Goal: Communication & Community: Answer question/provide support

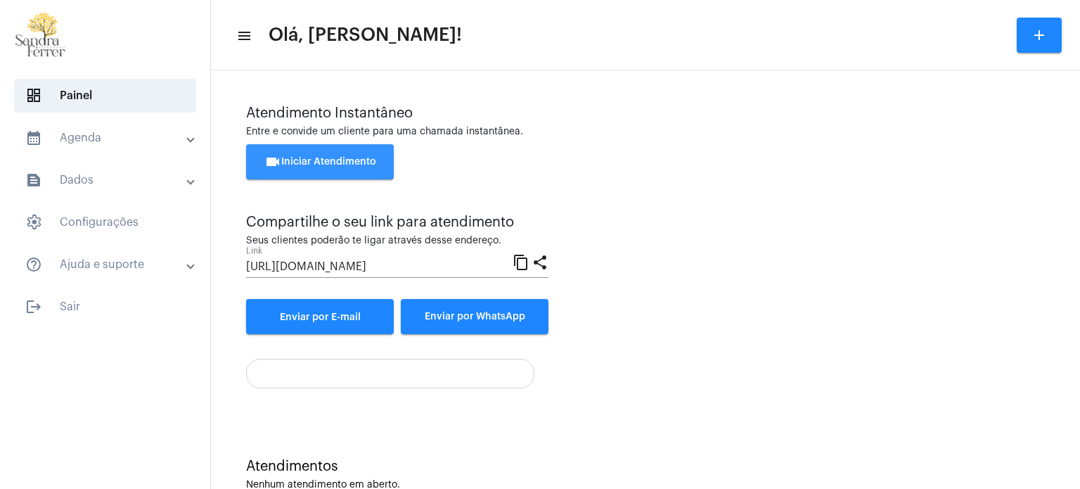
click at [366, 165] on span "videocam Iniciar Atendimento" at bounding box center [320, 162] width 112 height 10
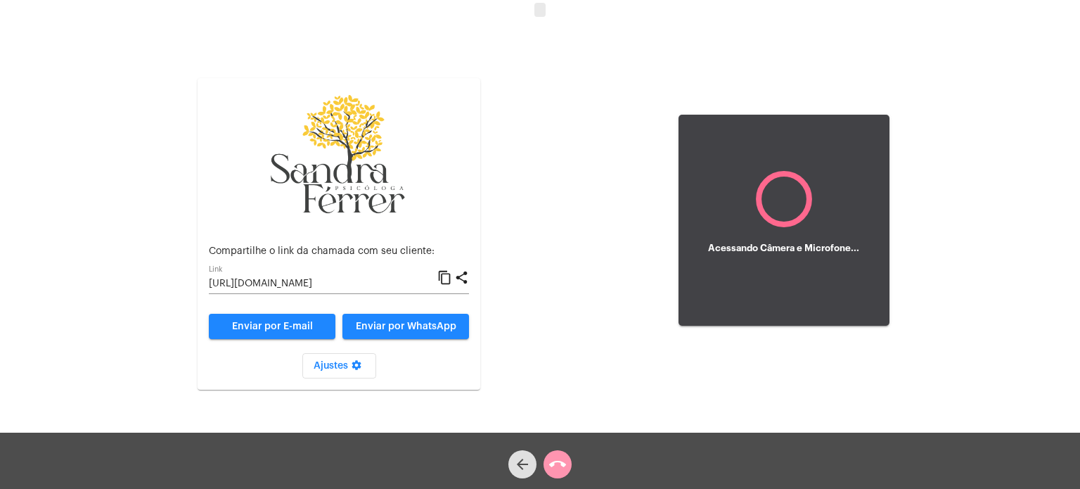
click at [444, 285] on mat-icon "content_copy" at bounding box center [444, 277] width 15 height 17
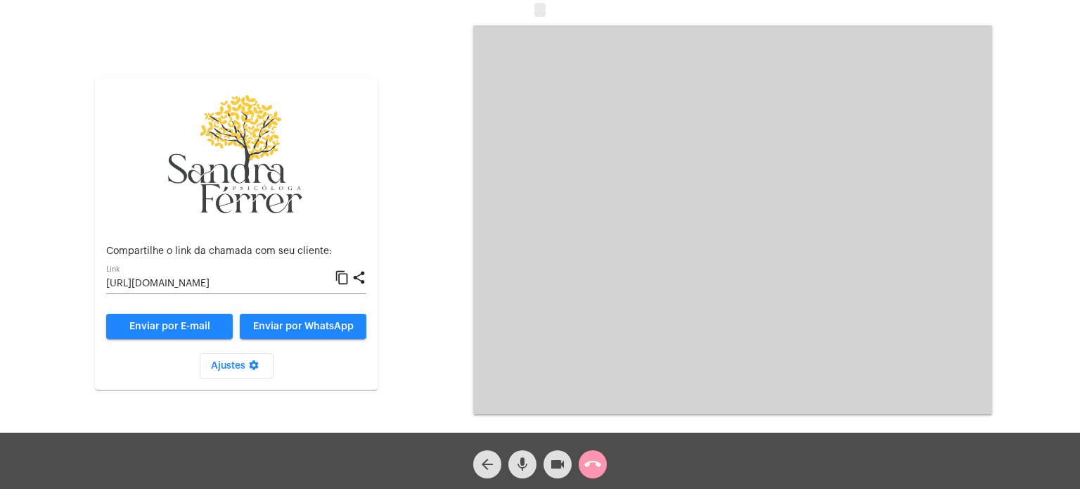
click at [348, 275] on mat-icon "content_copy" at bounding box center [342, 277] width 15 height 17
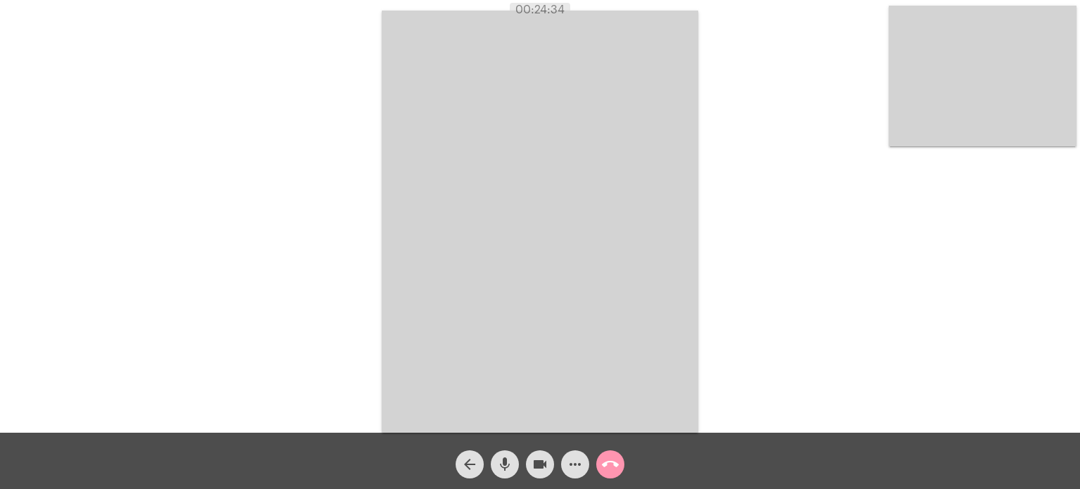
drag, startPoint x: 382, startPoint y: 276, endPoint x: 370, endPoint y: 280, distance: 12.9
click at [382, 276] on video at bounding box center [540, 222] width 316 height 422
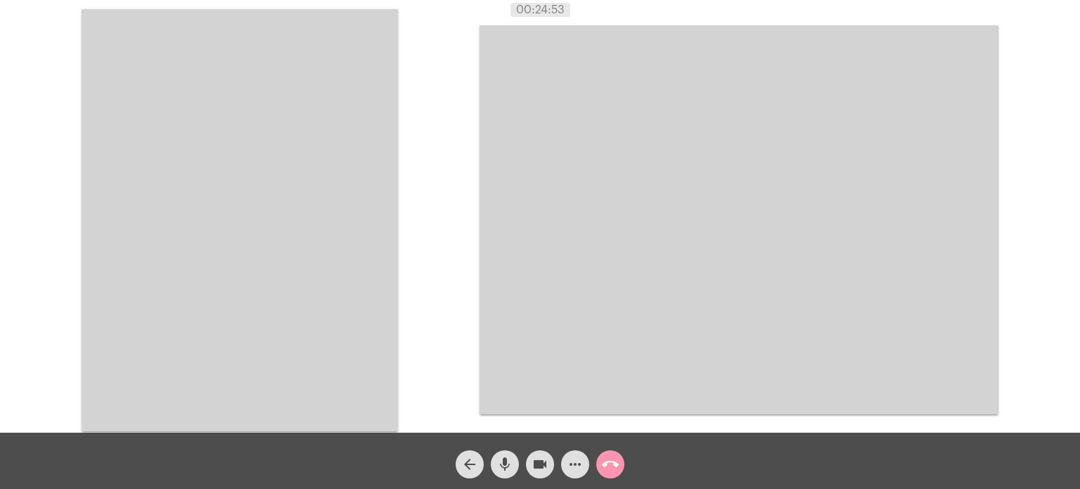
click at [371, 105] on video at bounding box center [240, 220] width 316 height 422
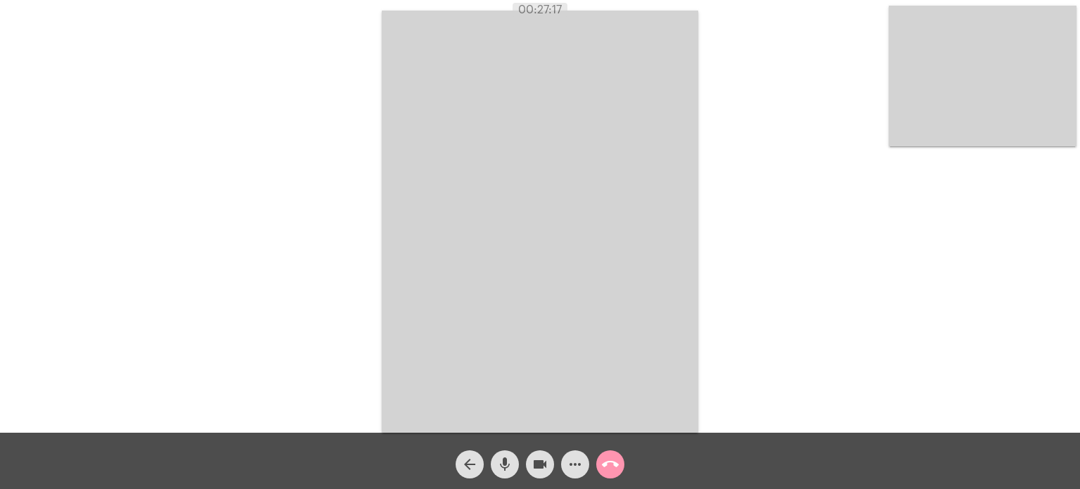
click at [645, 79] on video at bounding box center [540, 222] width 316 height 422
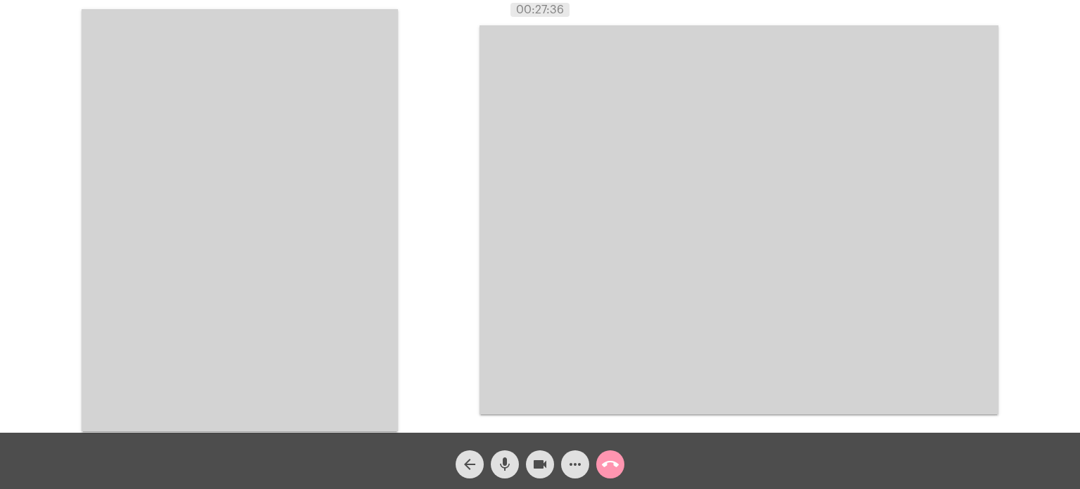
click at [361, 67] on video at bounding box center [240, 220] width 316 height 422
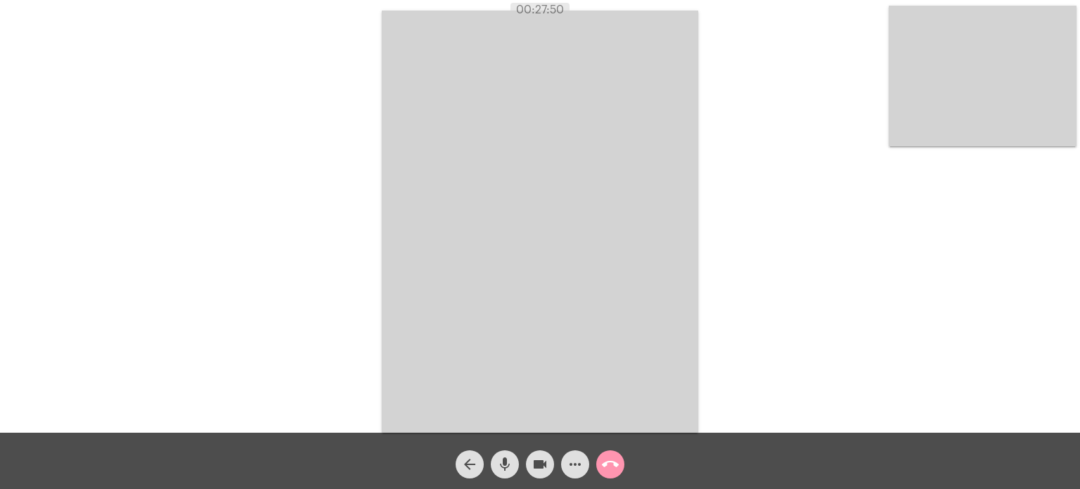
click at [649, 41] on video at bounding box center [540, 222] width 316 height 422
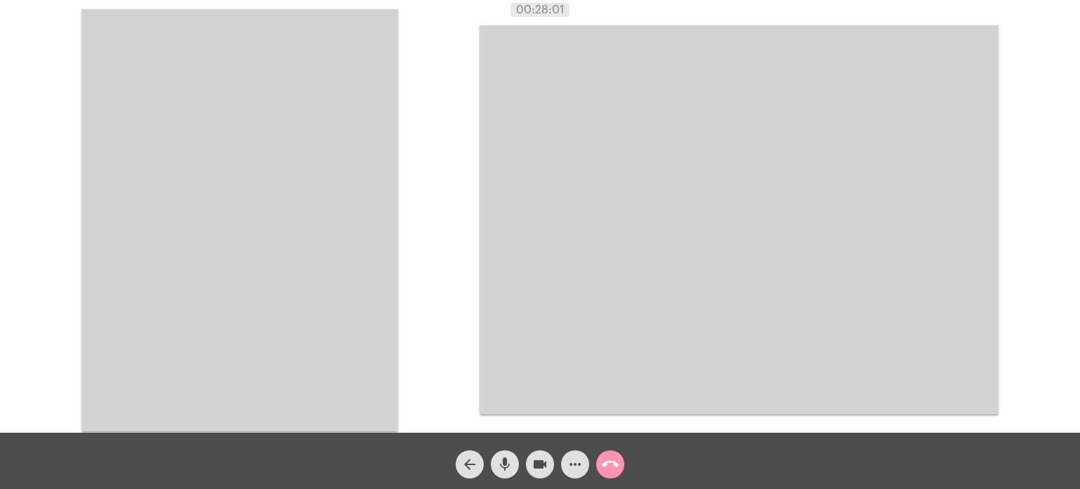
click at [374, 41] on video at bounding box center [240, 220] width 316 height 422
